Goal: Transaction & Acquisition: Purchase product/service

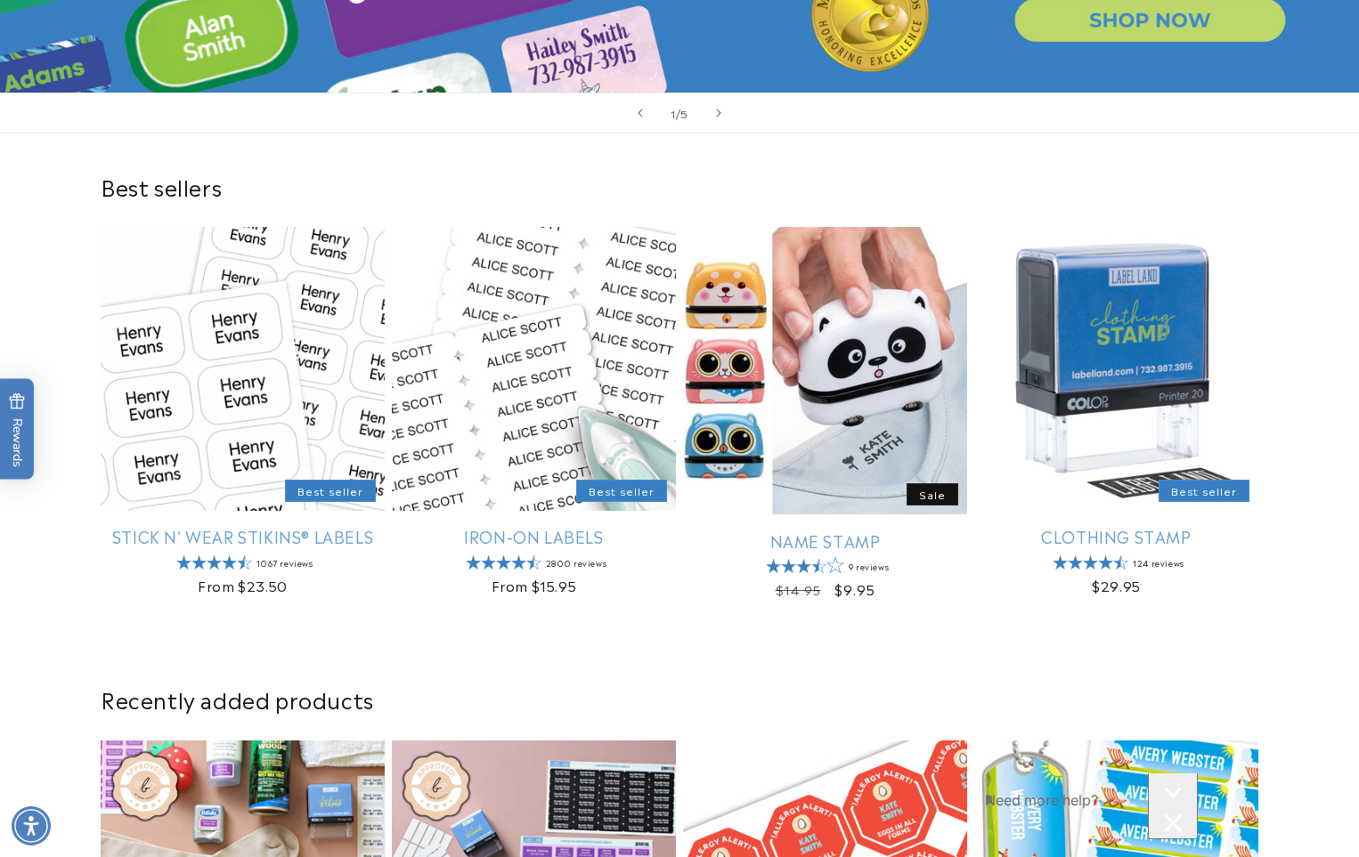
scroll to position [623, 0]
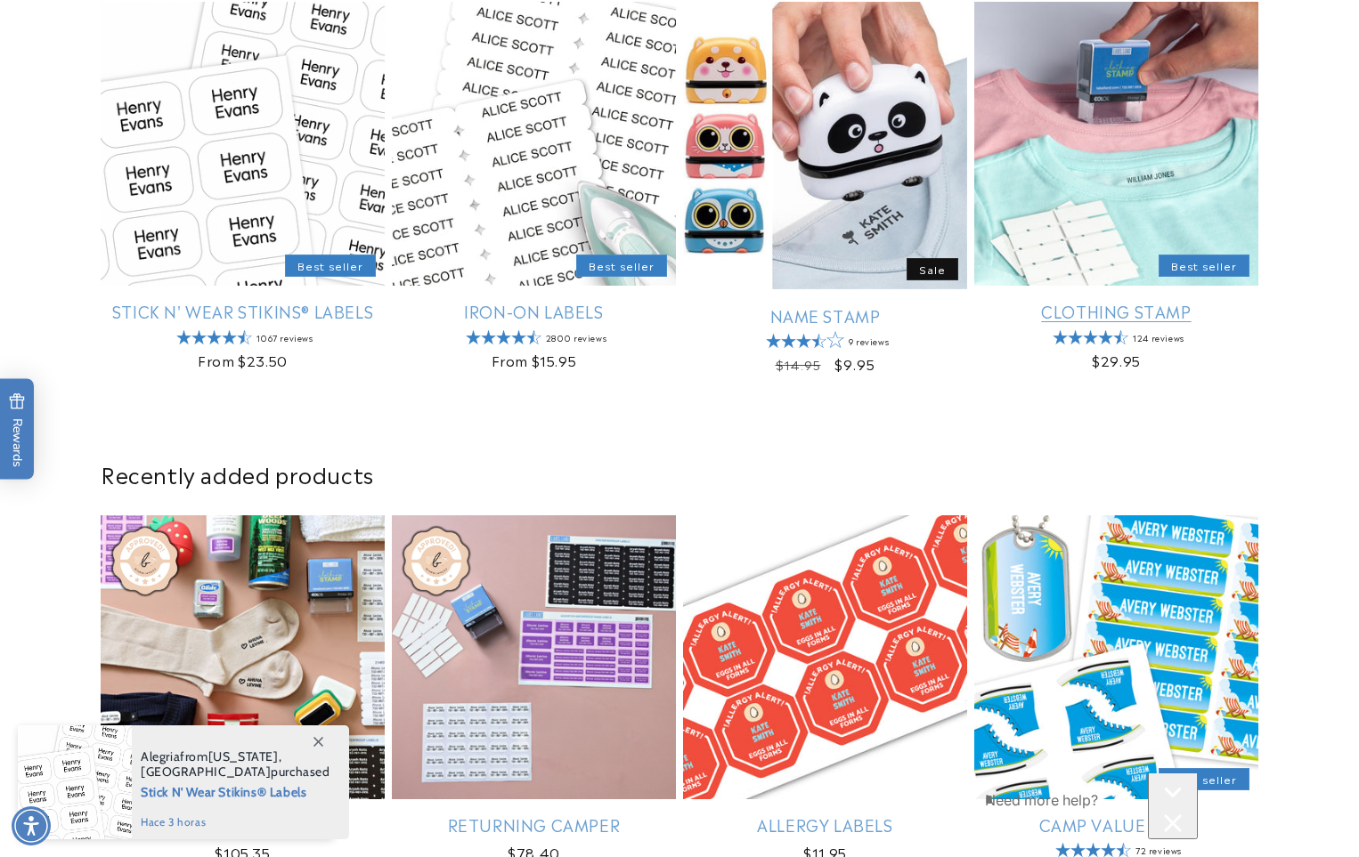
click at [443, 301] on link "Clothing Stamp" at bounding box center [1116, 311] width 284 height 20
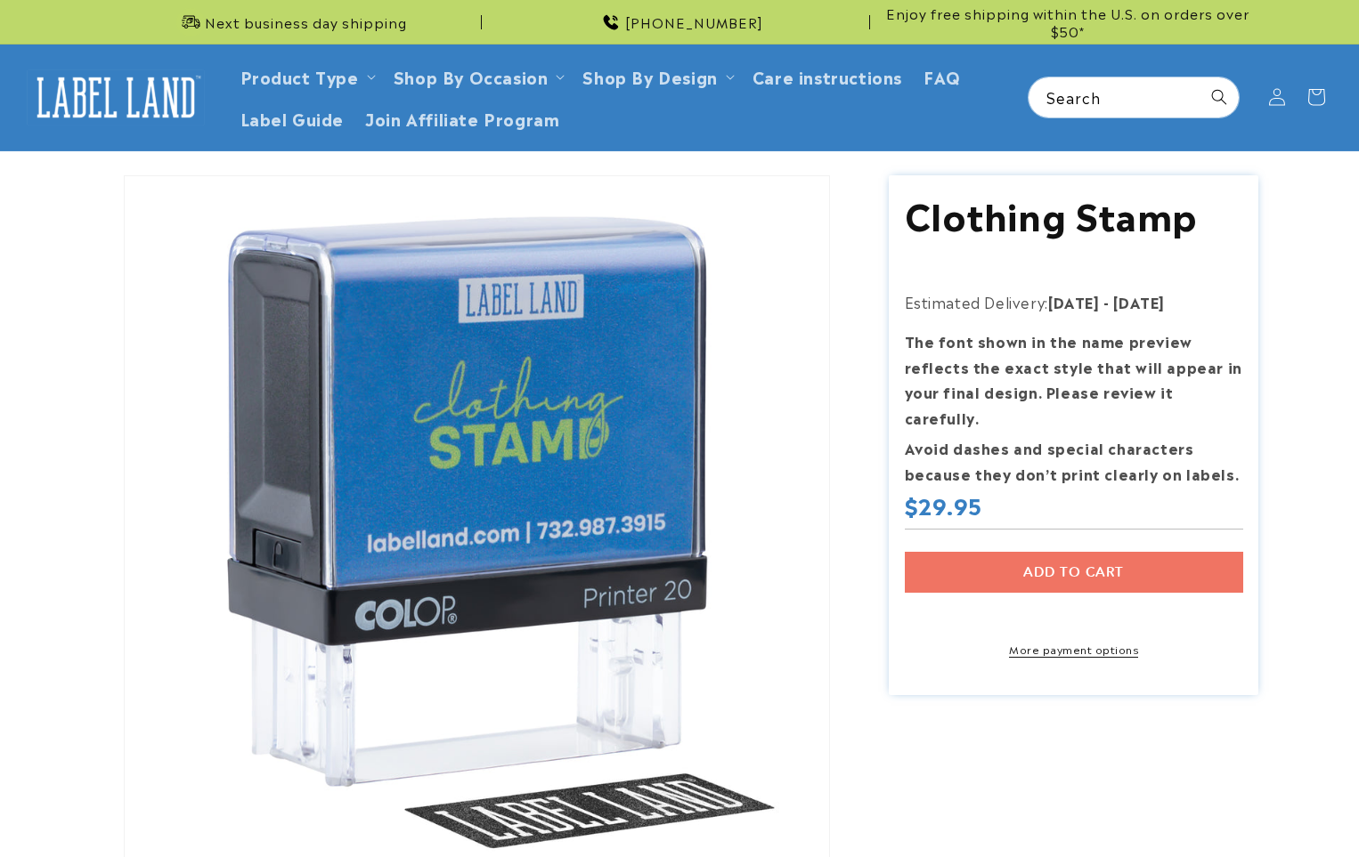
click at [1064, 552] on div "Add to cart More payment options This item is a recurring or deferred purchase.…" at bounding box center [1074, 605] width 338 height 106
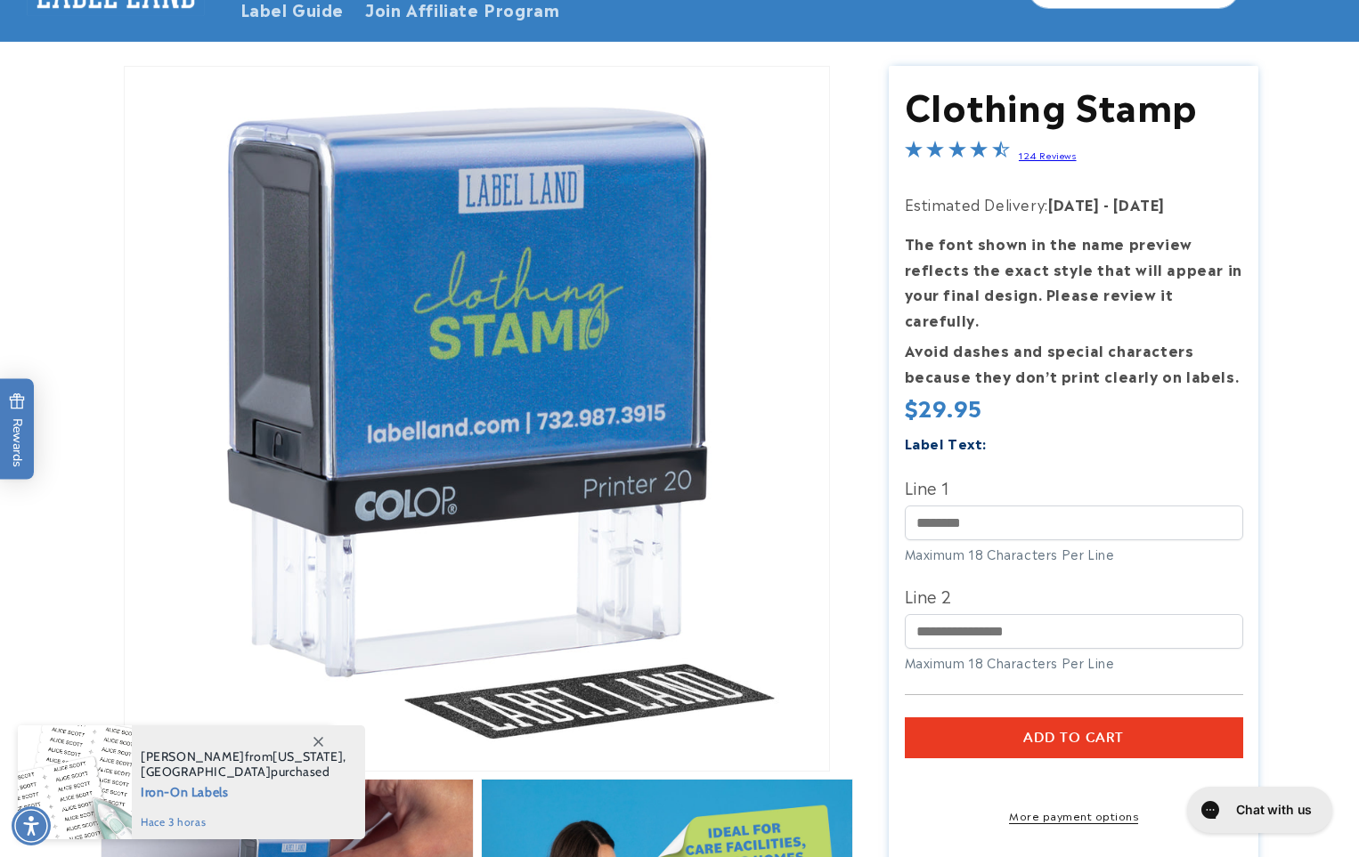
scroll to position [178, 0]
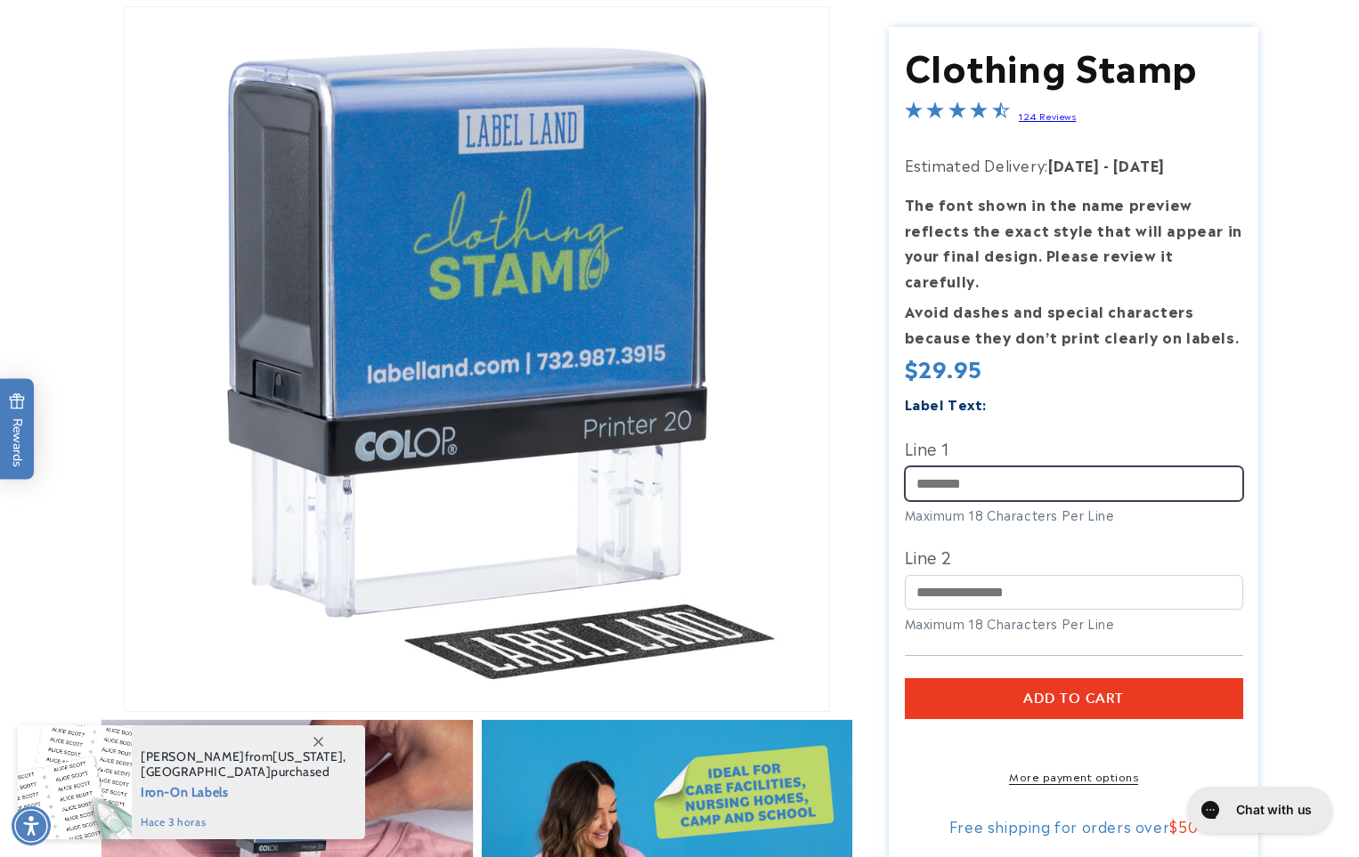
click at [1004, 467] on input "Line 1" at bounding box center [1074, 484] width 338 height 35
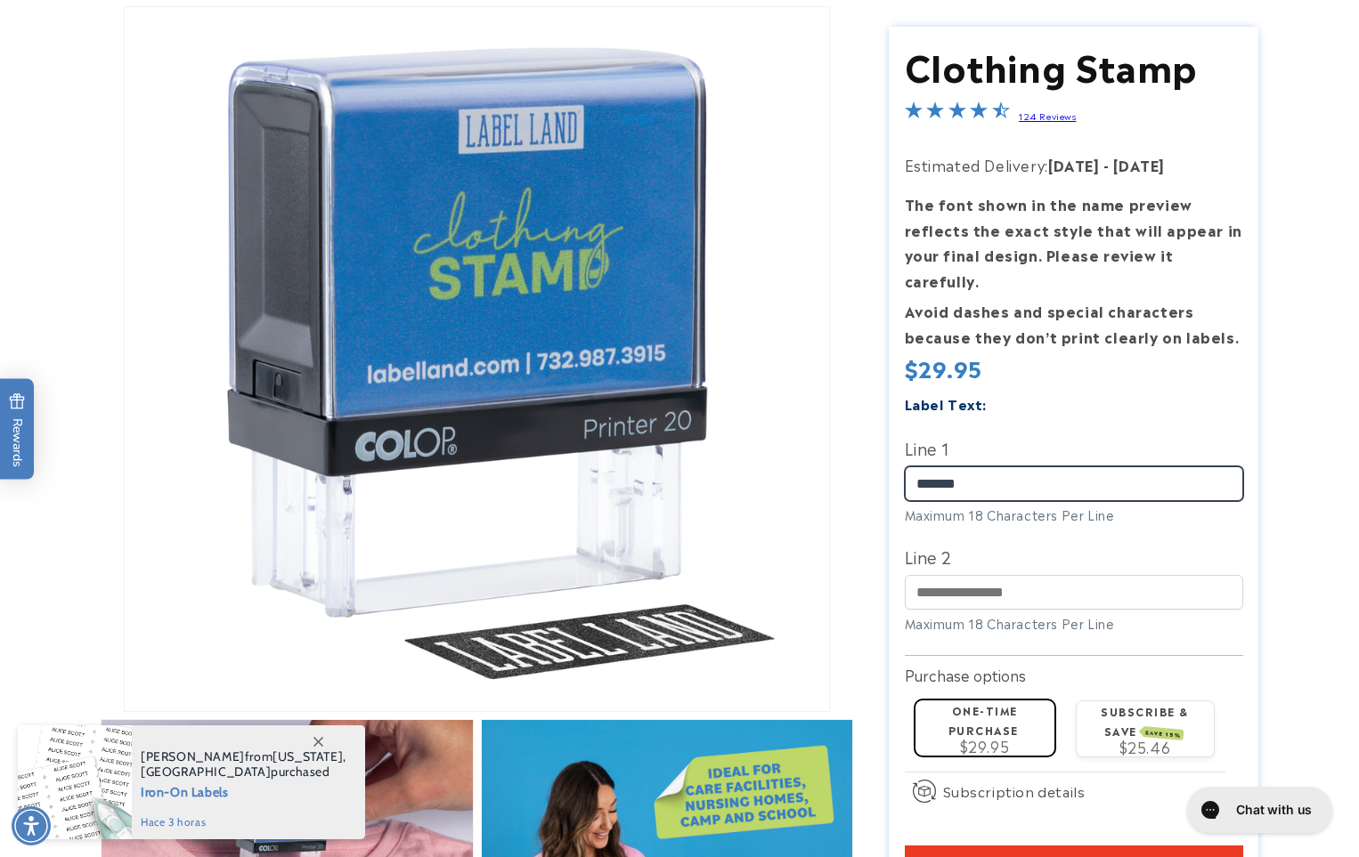
type input "*******"
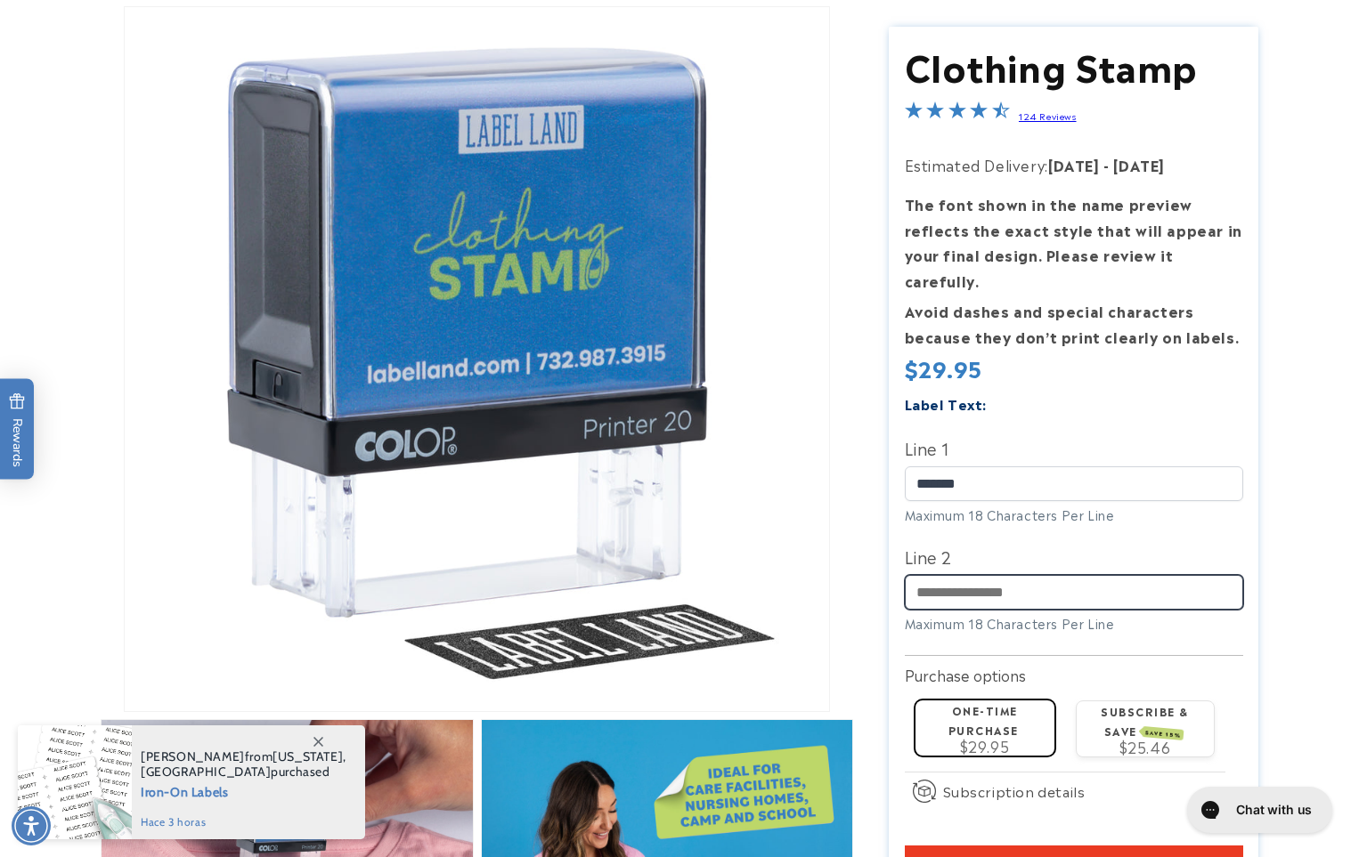
click at [1030, 576] on input "Line 2" at bounding box center [1074, 593] width 338 height 35
type input "**"
type input "*"
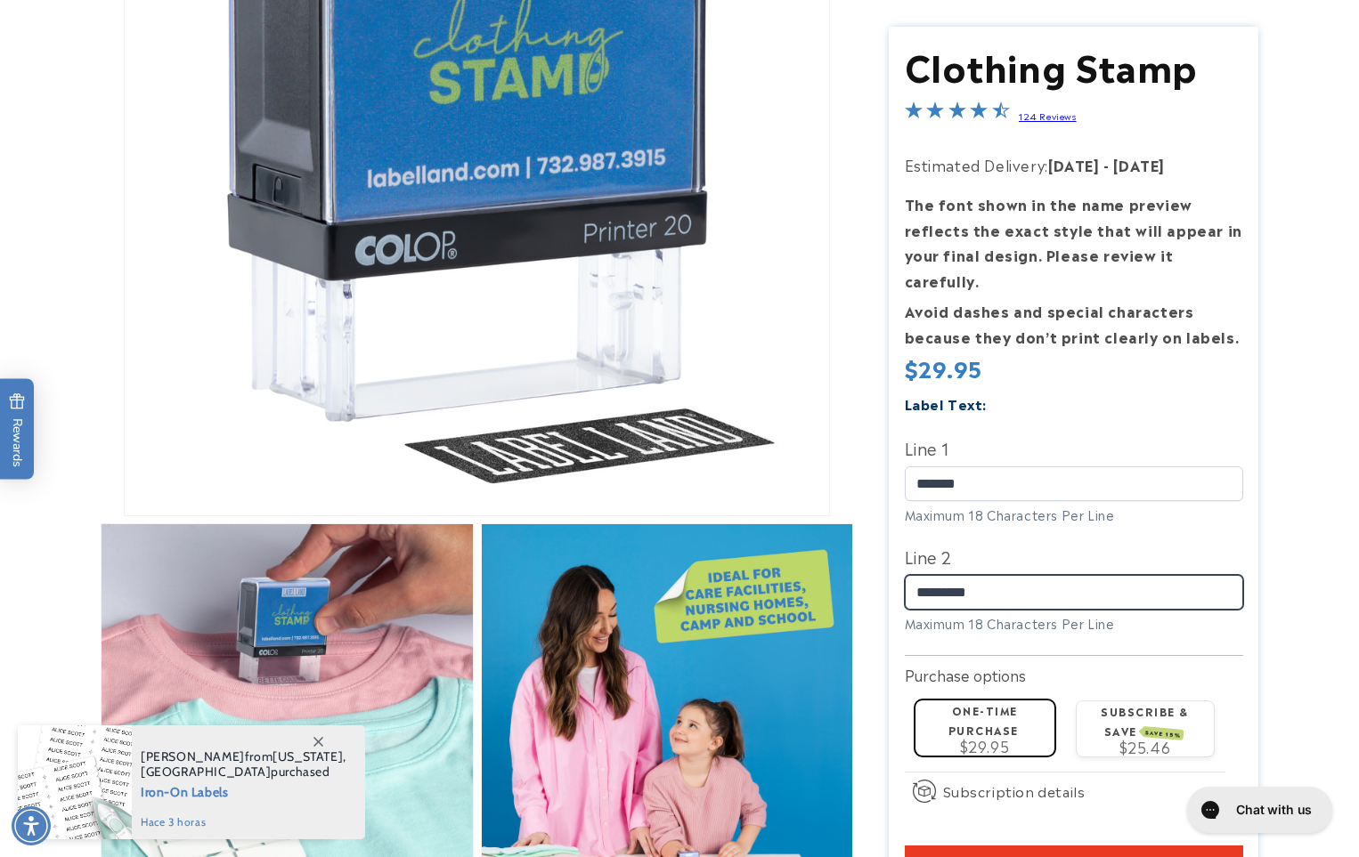
scroll to position [445, 0]
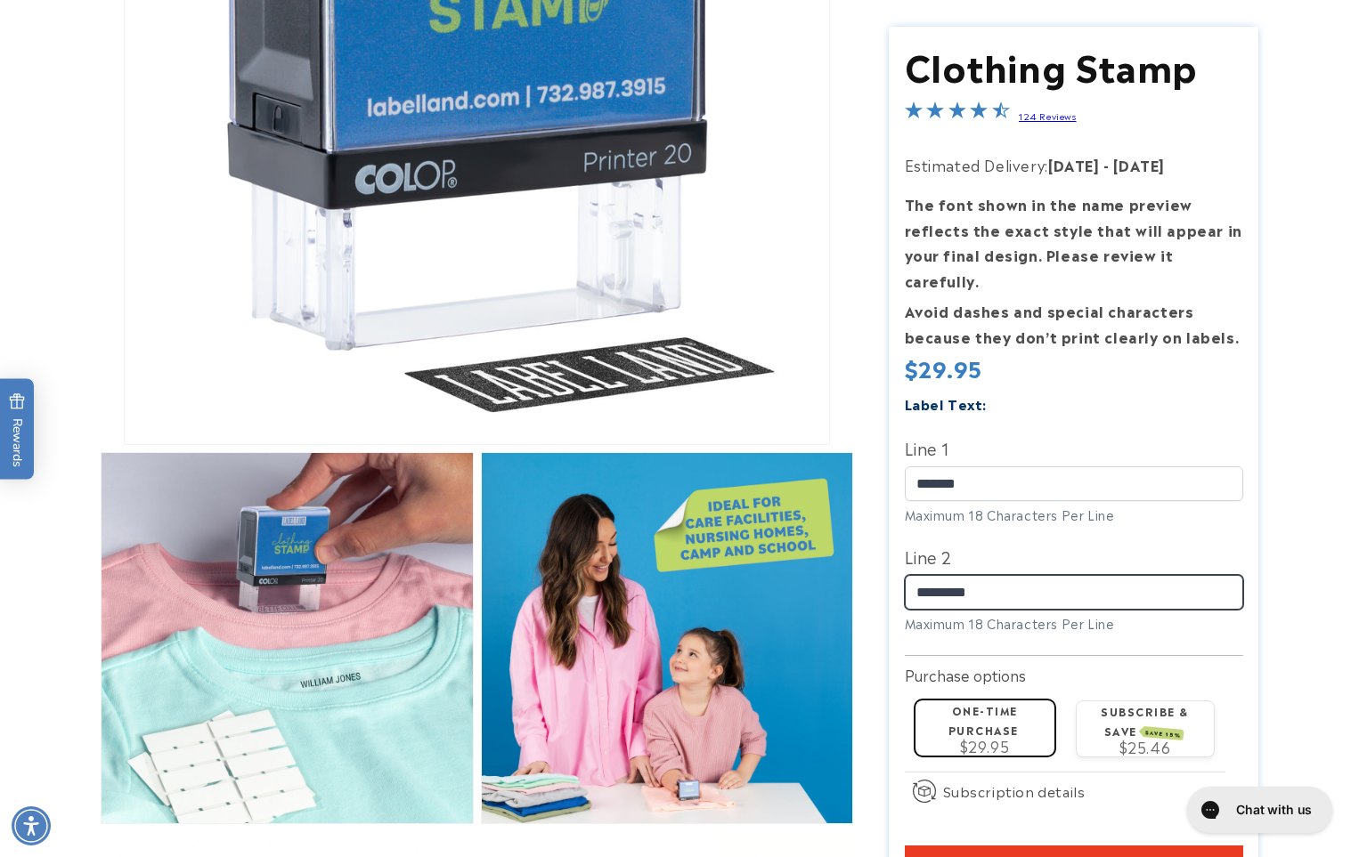
type input "*********"
click at [1077, 856] on span "Add to cart" at bounding box center [1073, 866] width 101 height 16
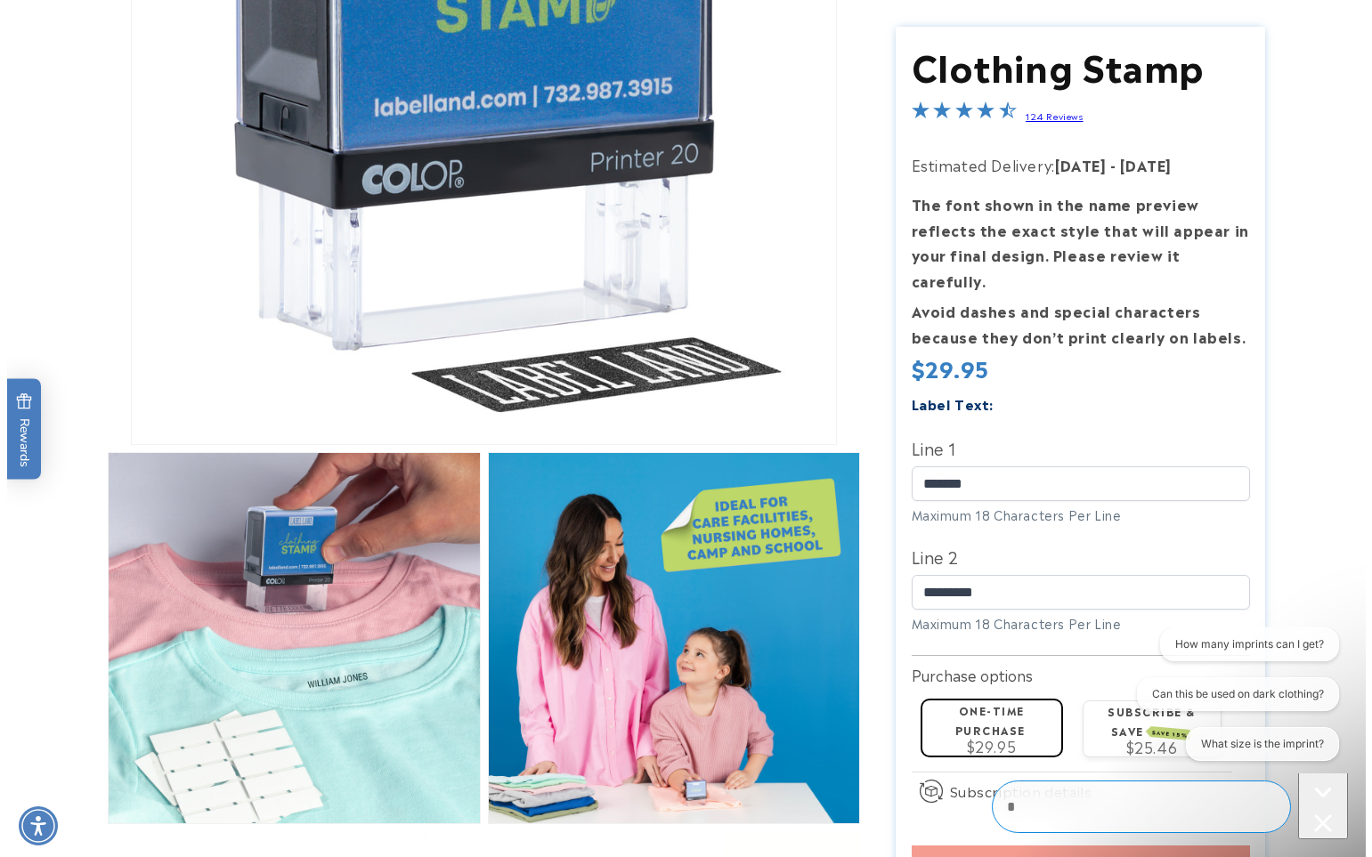
scroll to position [0, 0]
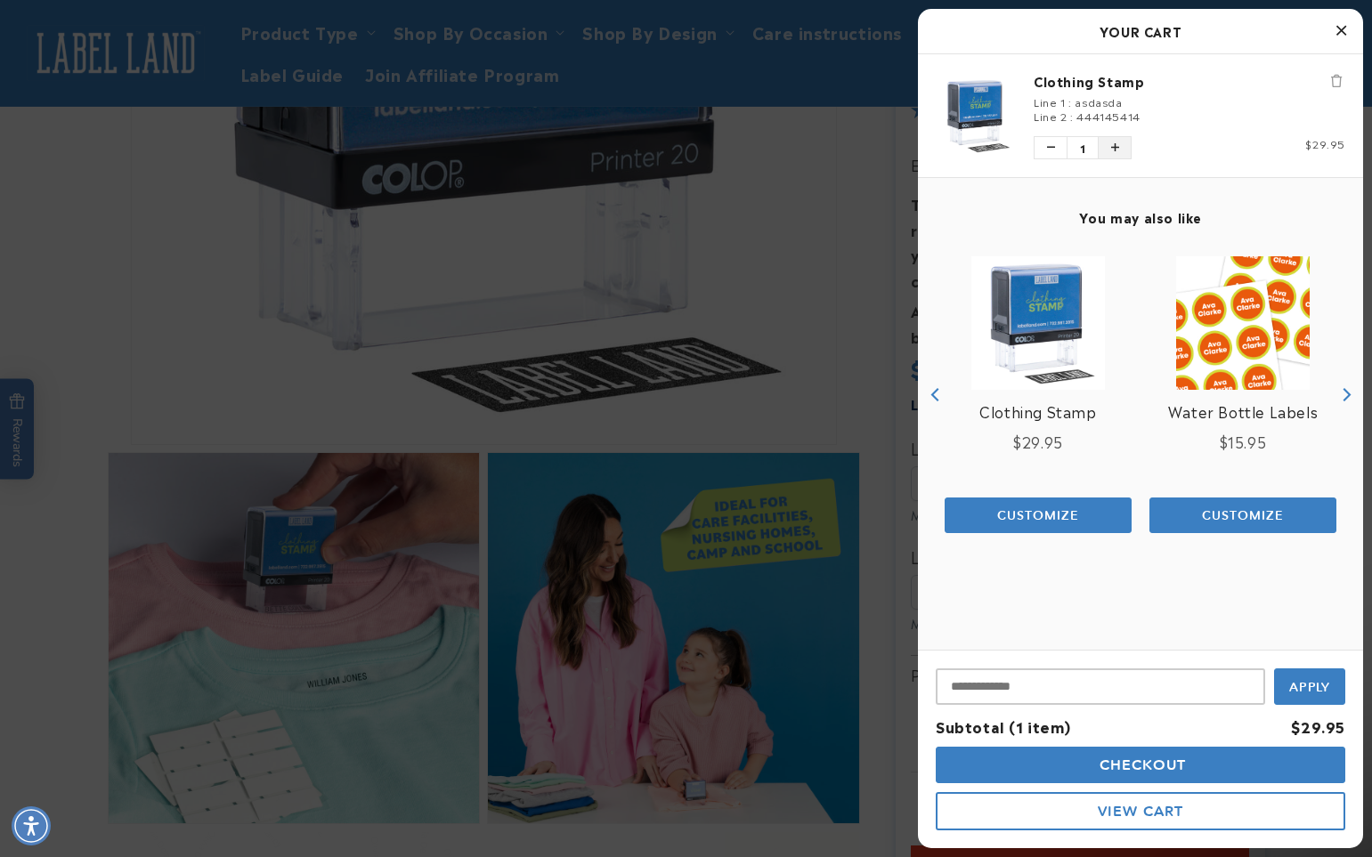
click at [1117, 145] on icon "Increase quantity of Clothing Stamp" at bounding box center [1115, 147] width 8 height 11
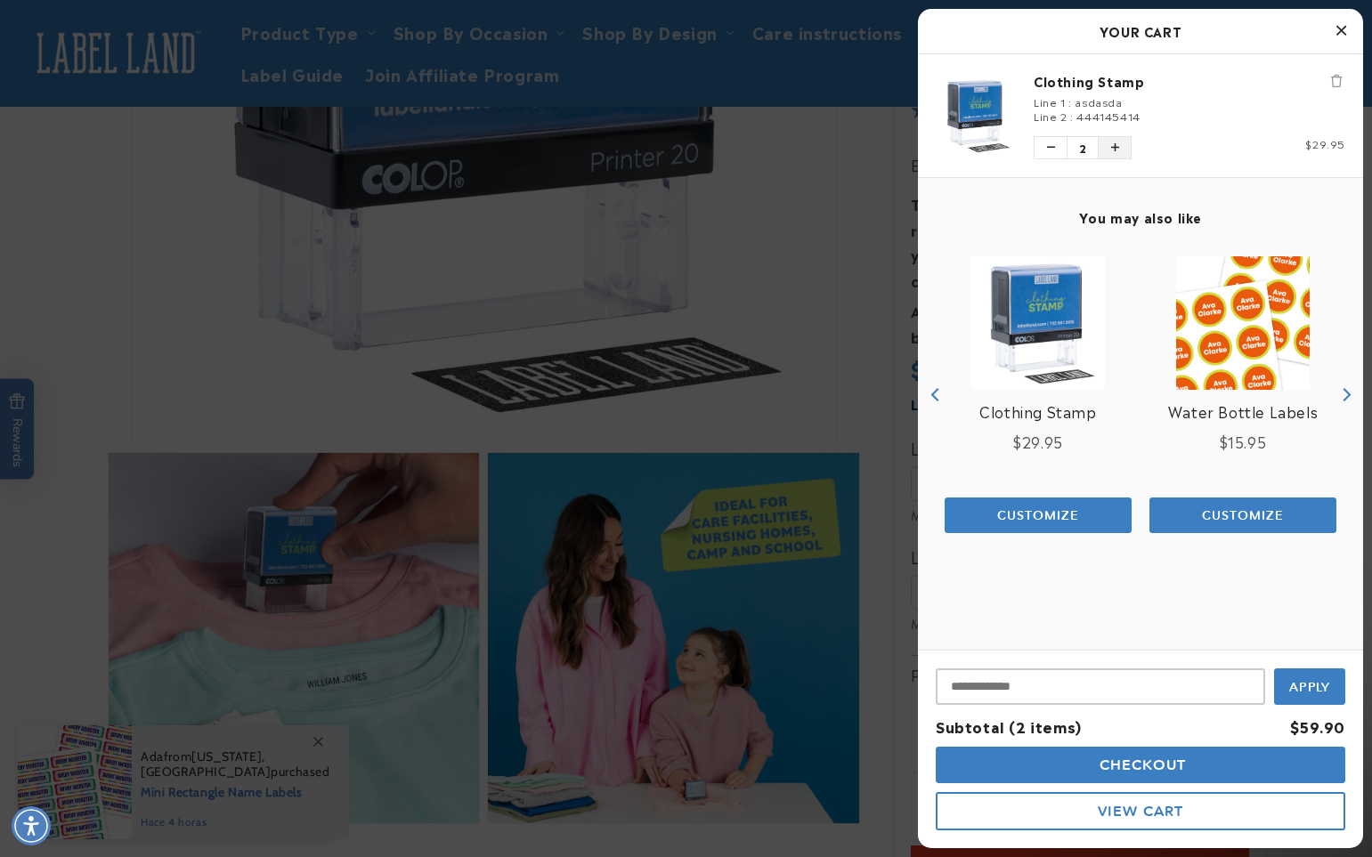
click at [1116, 145] on icon "Increase quantity of Clothing Stamp" at bounding box center [1115, 147] width 8 height 11
click at [1204, 763] on button "Checkout" at bounding box center [1141, 765] width 410 height 37
